Goal: Information Seeking & Learning: Learn about a topic

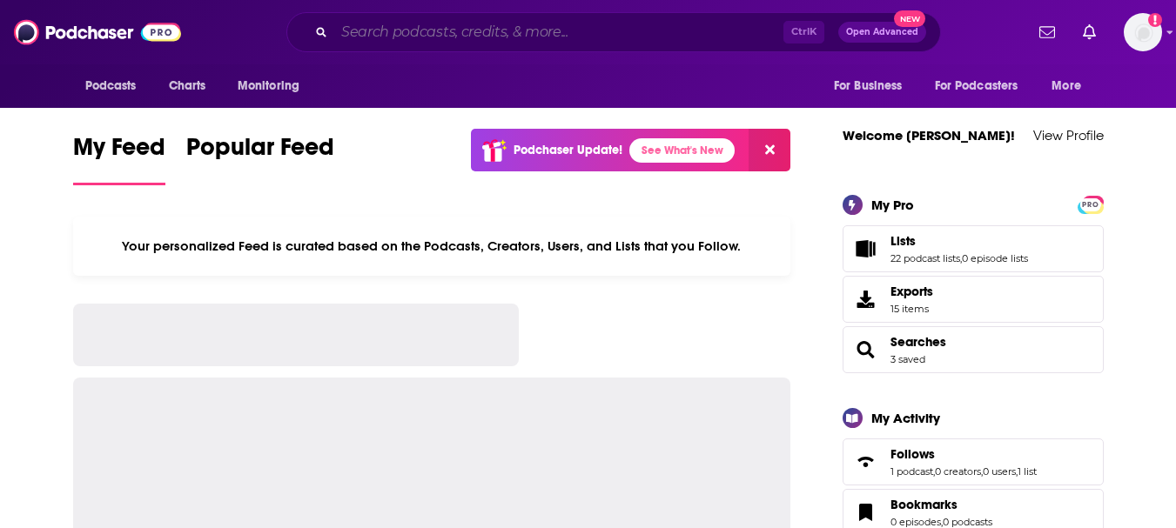
click at [436, 29] on input "Search podcasts, credits, & more..." at bounding box center [558, 32] width 449 height 28
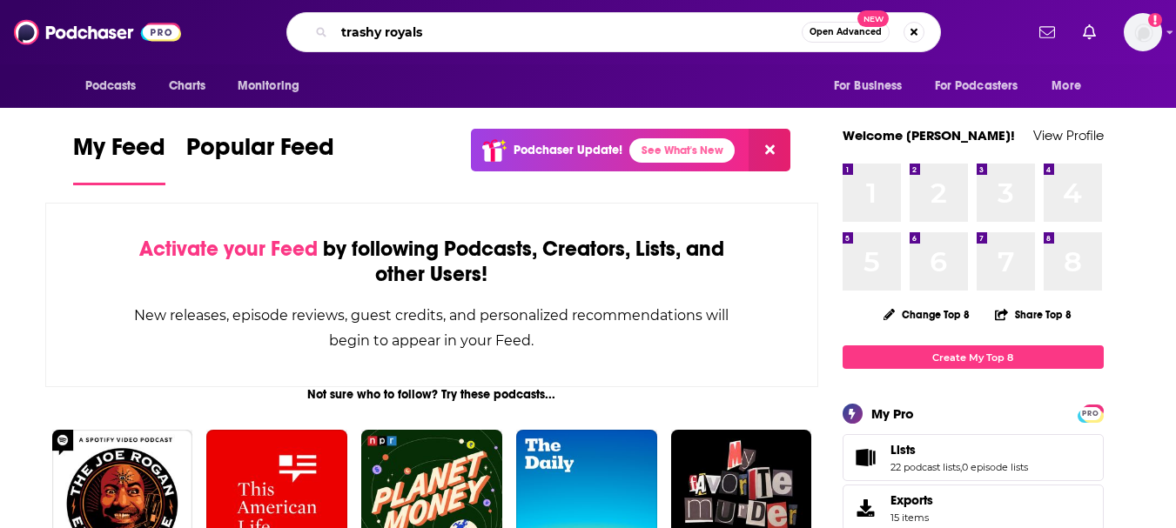
type input "trashy royals"
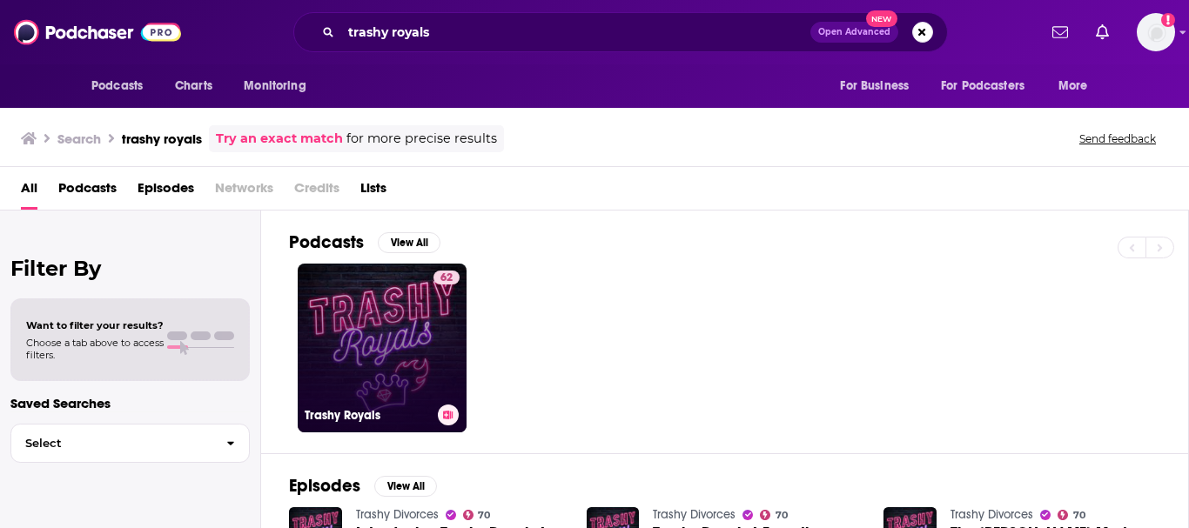
click at [311, 326] on link "62 Trashy Royals" at bounding box center [382, 348] width 169 height 169
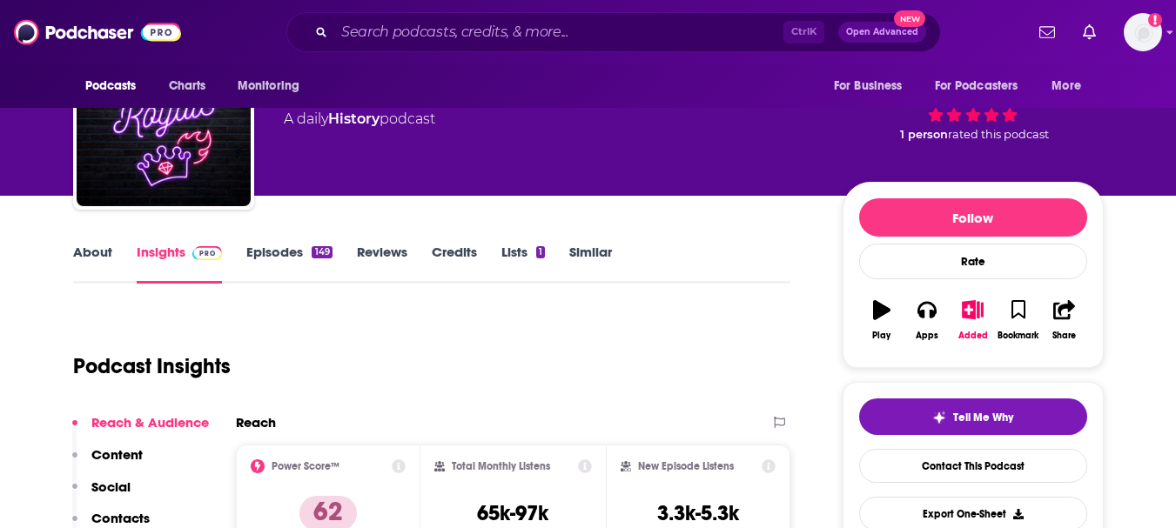
scroll to position [87, 0]
